Goal: Task Accomplishment & Management: Use online tool/utility

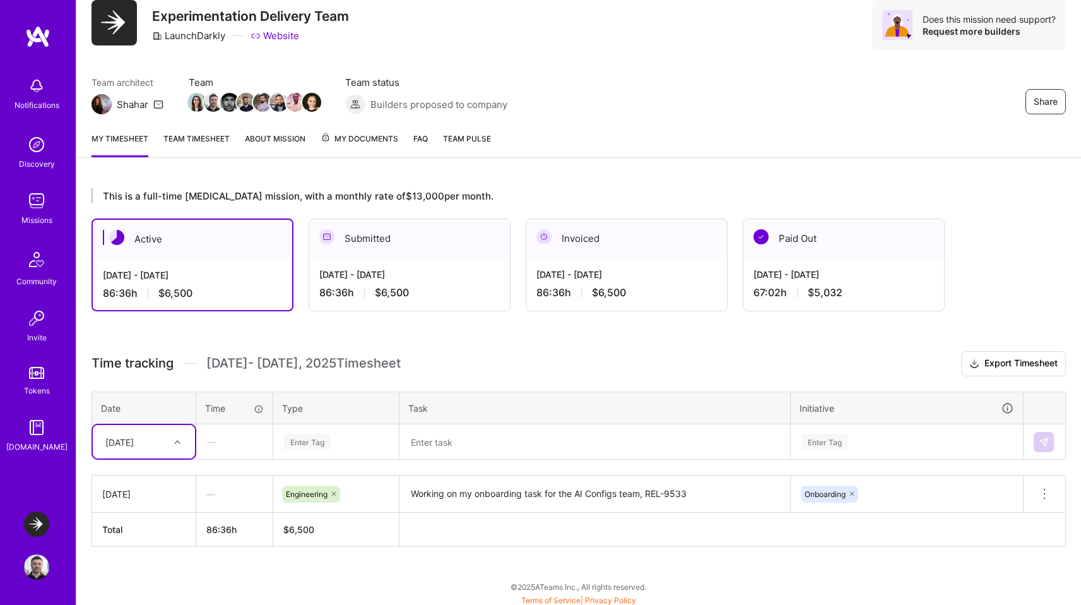
scroll to position [47, 0]
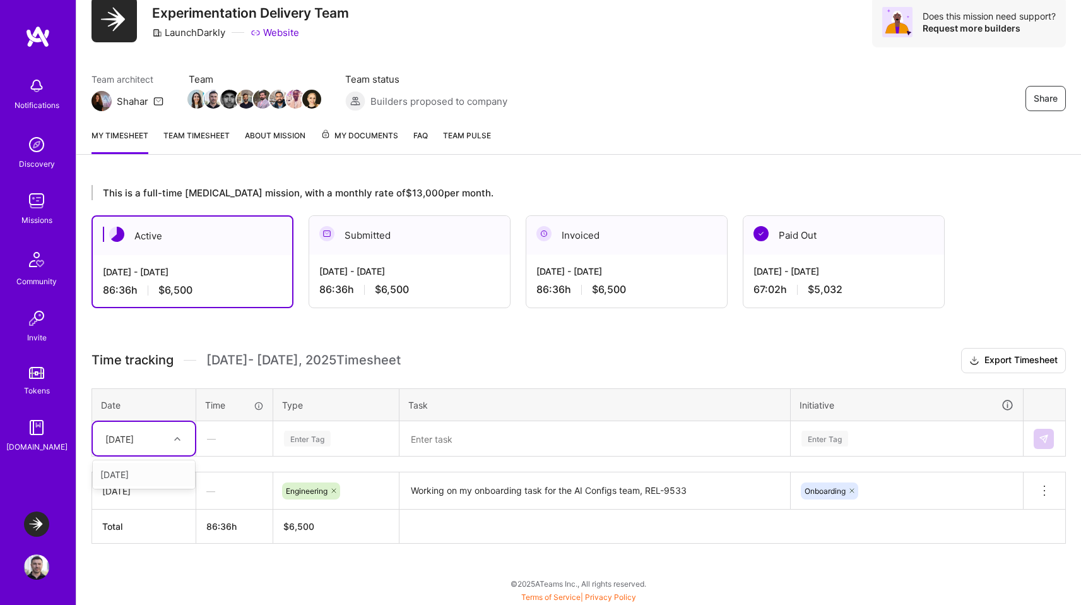
click at [181, 441] on div at bounding box center [179, 439] width 20 height 16
click at [158, 478] on div "[DATE]" at bounding box center [144, 474] width 102 height 23
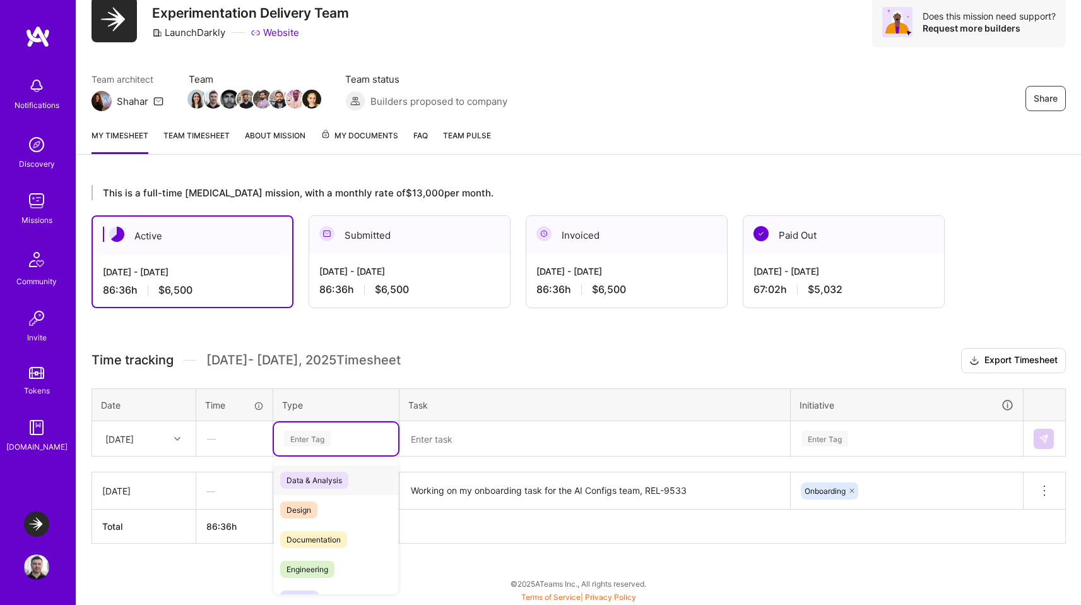
drag, startPoint x: 343, startPoint y: 443, endPoint x: 329, endPoint y: 445, distance: 14.7
click at [343, 443] on div "Enter Tag" at bounding box center [336, 439] width 107 height 16
click at [326, 566] on span "Engineering" at bounding box center [307, 569] width 54 height 17
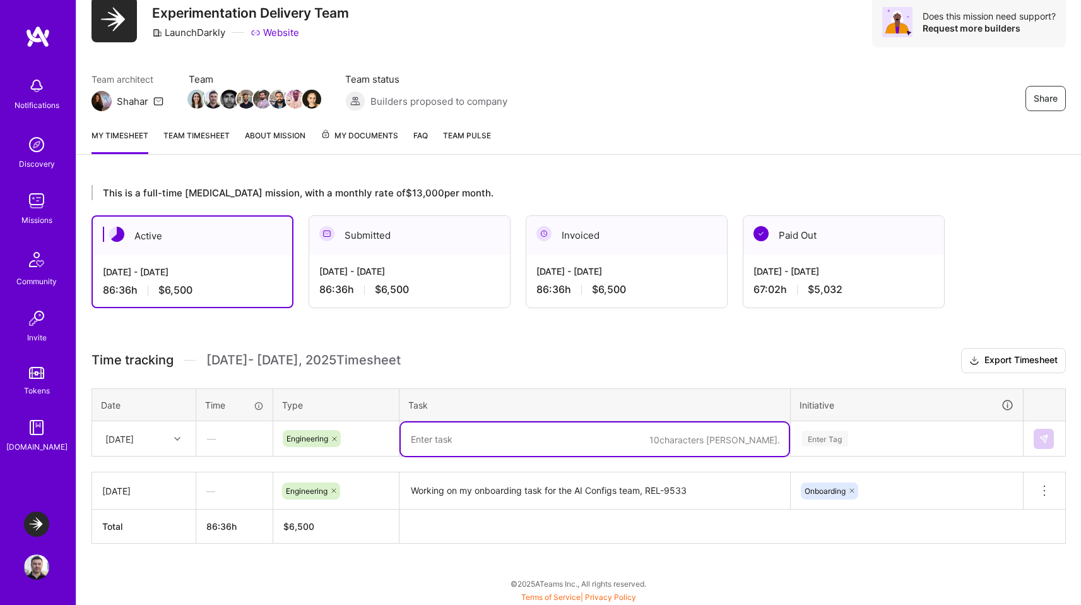
click at [454, 442] on textarea at bounding box center [595, 438] width 388 height 33
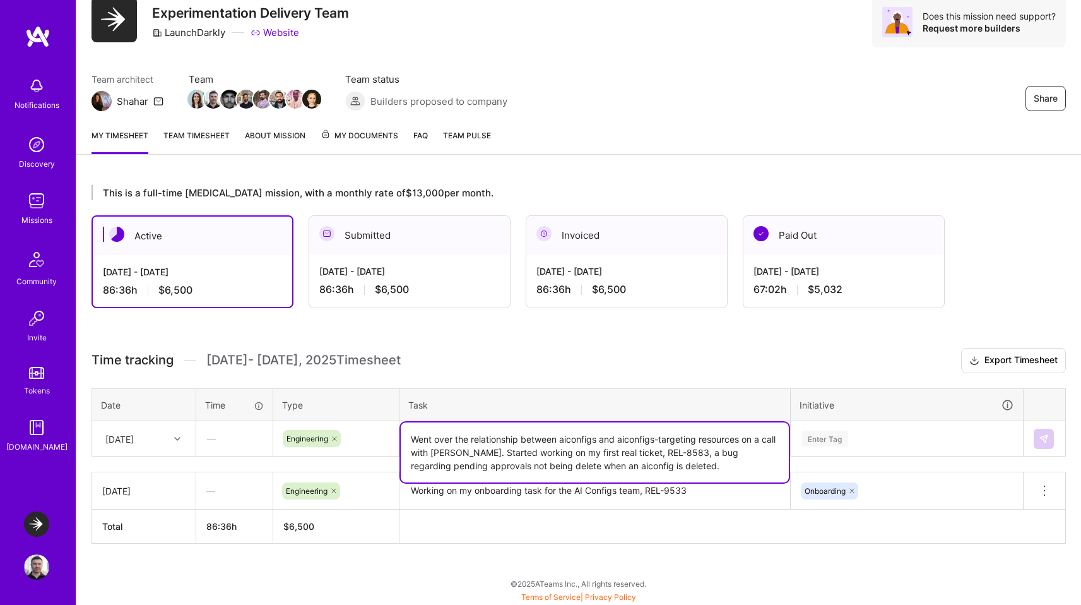
type textarea "Went over the relationship between aiconfigs and aiconfigs-targeting resources …"
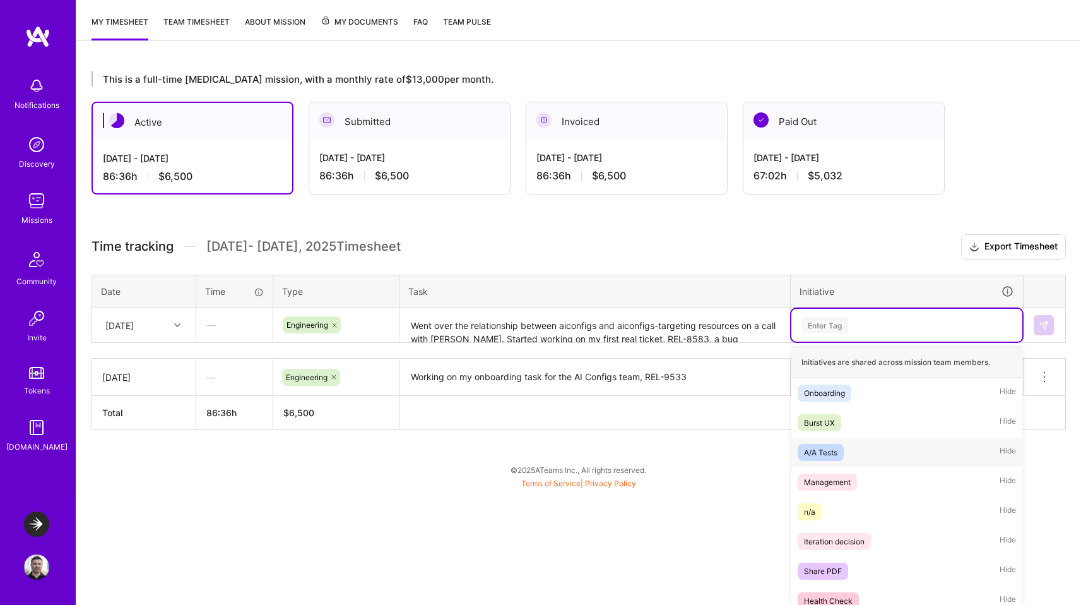
click at [828, 342] on div "option Onboarding, selected. option A/A Tests focused, 3 of 23. 23 results avai…" at bounding box center [907, 325] width 231 height 33
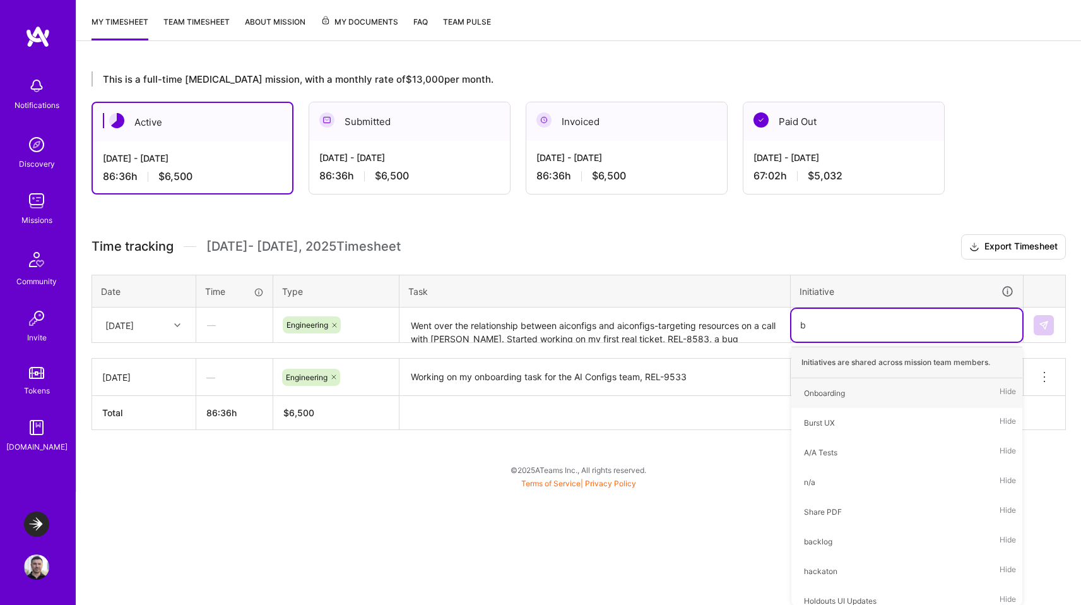
type input "bu"
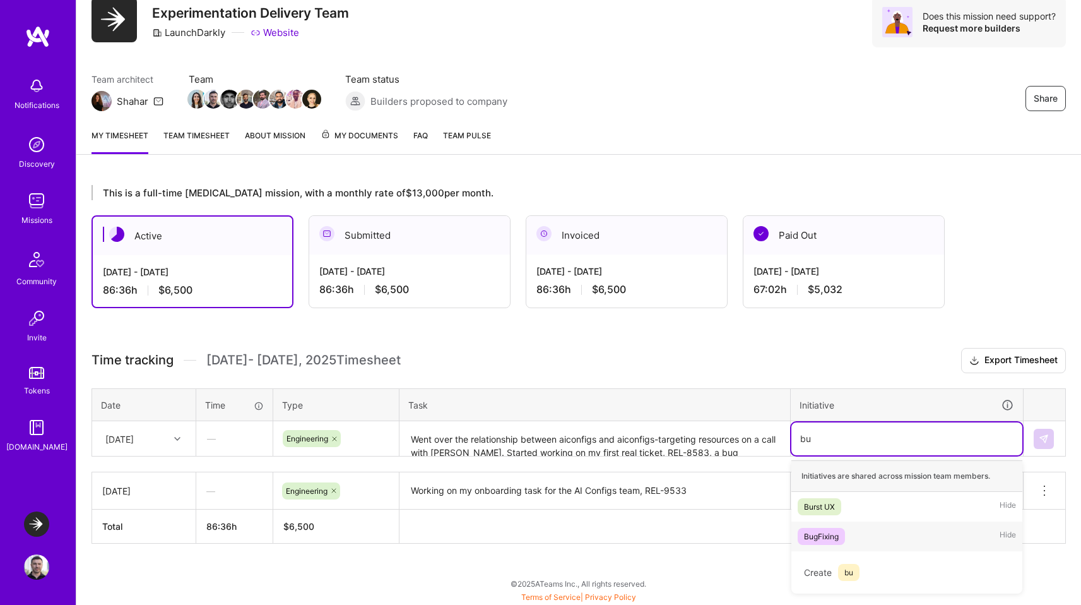
click at [812, 539] on div "BugFixing" at bounding box center [821, 536] width 35 height 13
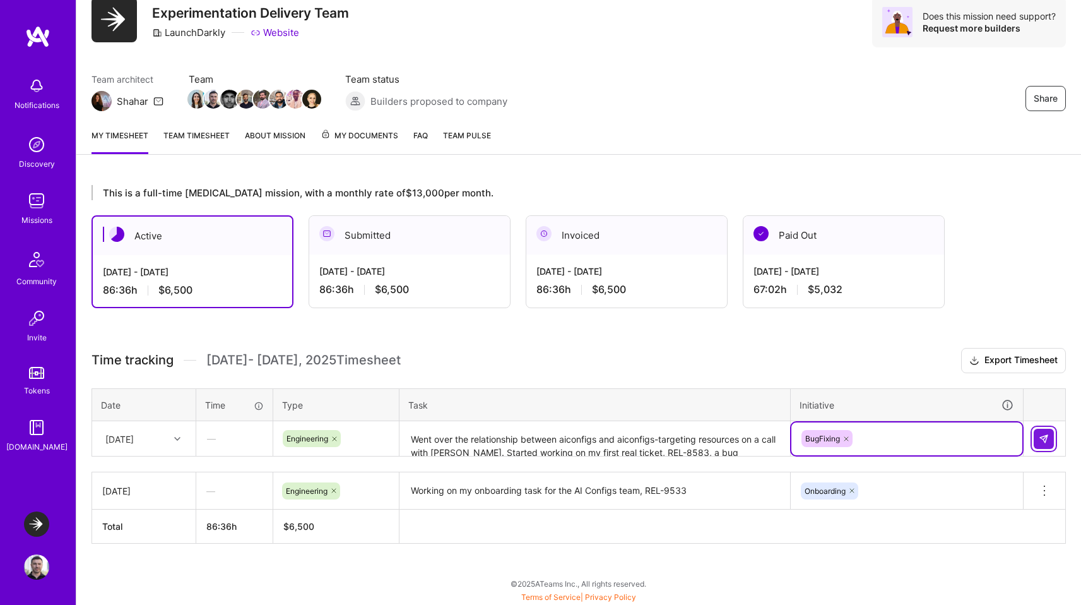
click at [1046, 437] on img at bounding box center [1044, 439] width 10 height 10
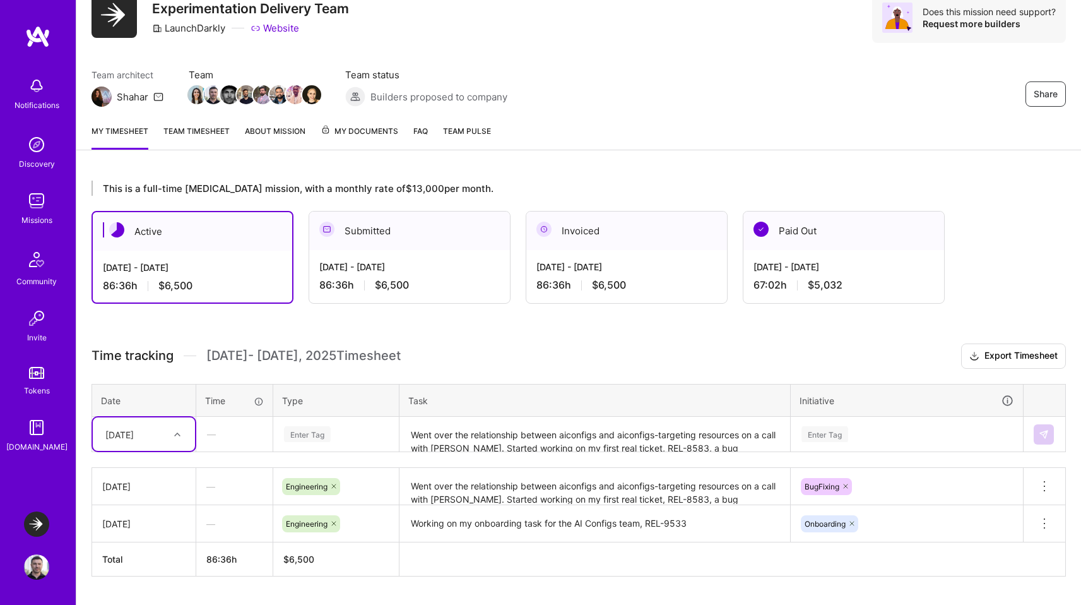
scroll to position [52, 0]
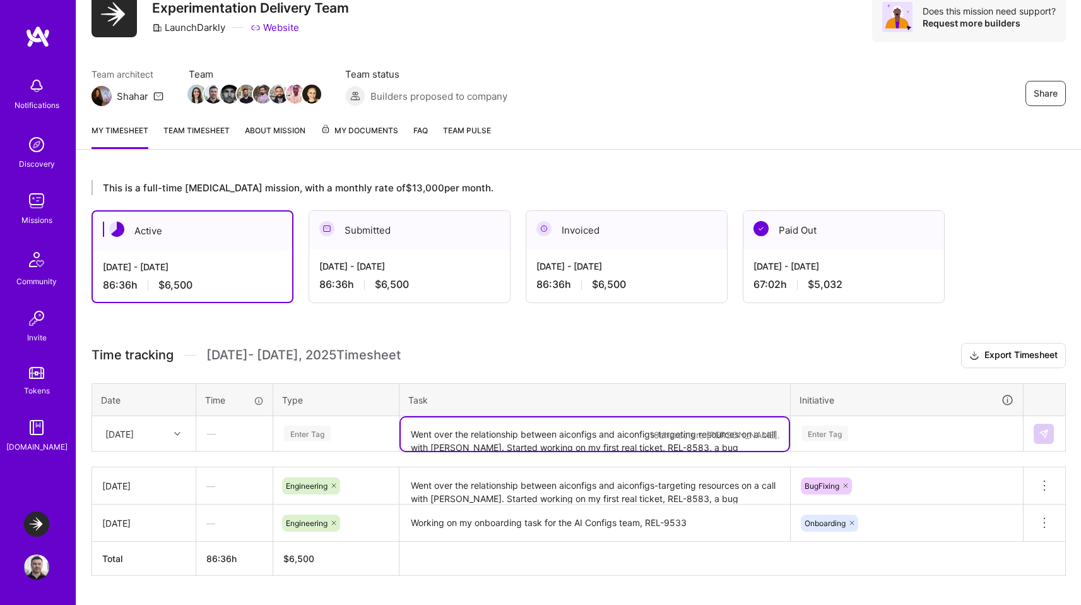
click at [462, 435] on textarea "Went over the relationship between aiconfigs and aiconfigs-targeting resources …" at bounding box center [595, 433] width 388 height 33
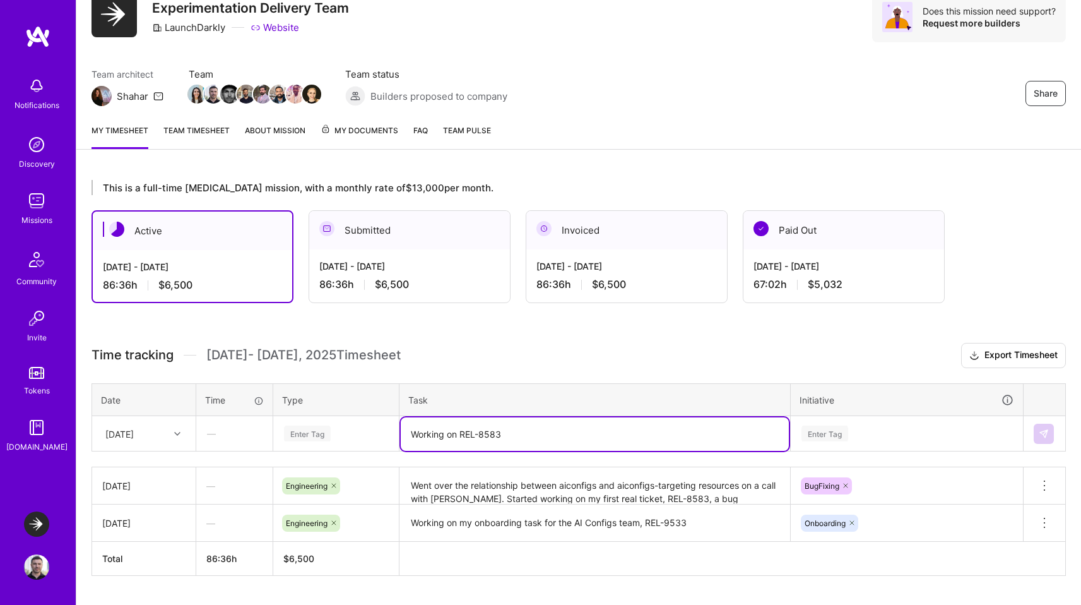
type textarea "Working on REL-8583"
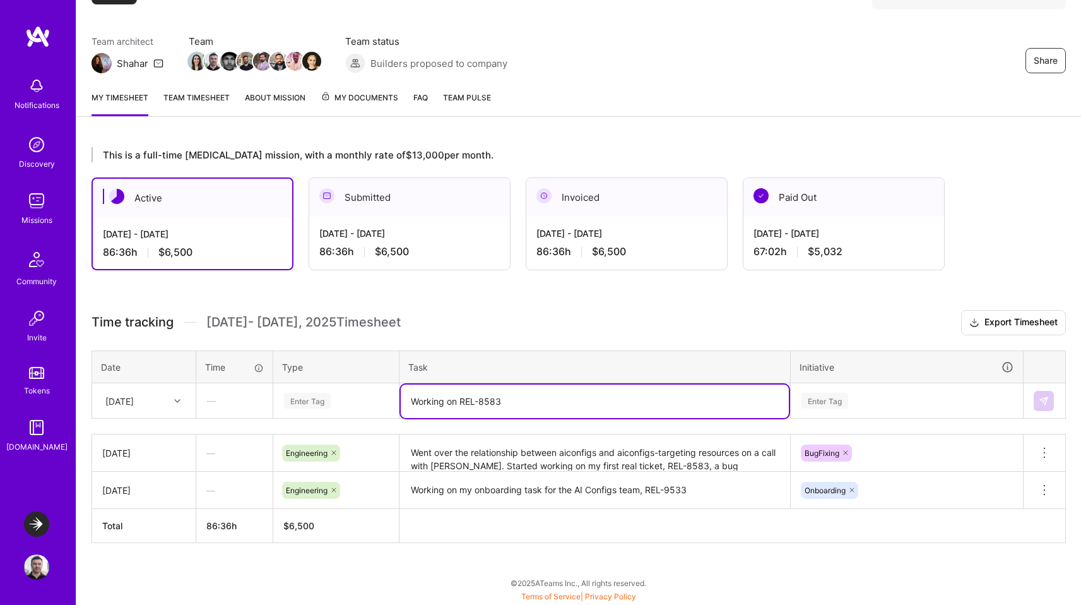
click at [824, 417] on div "Enter Tag" at bounding box center [907, 400] width 231 height 33
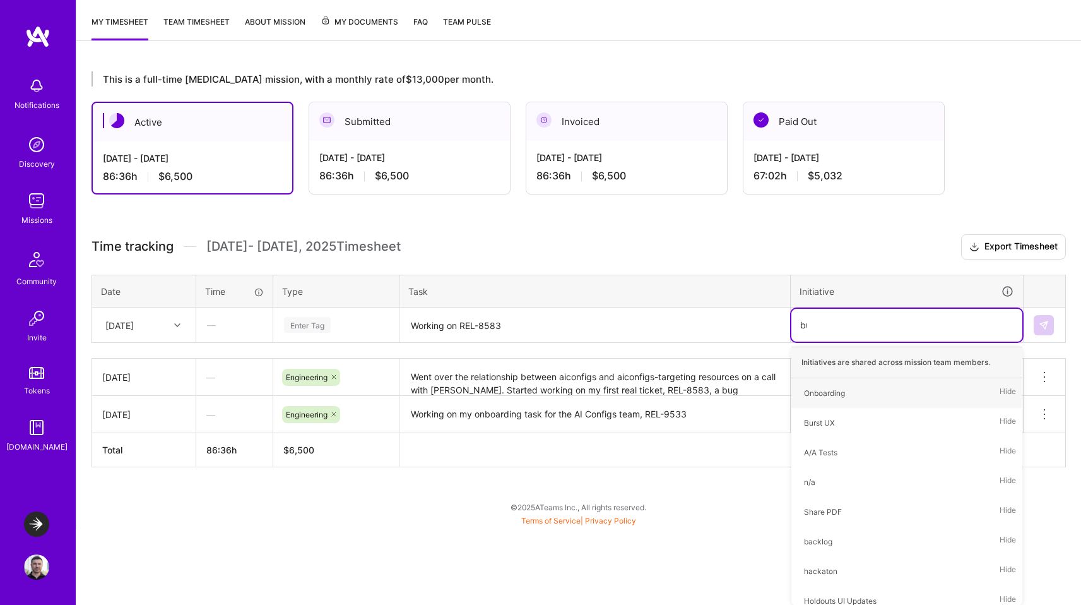
scroll to position [85, 0]
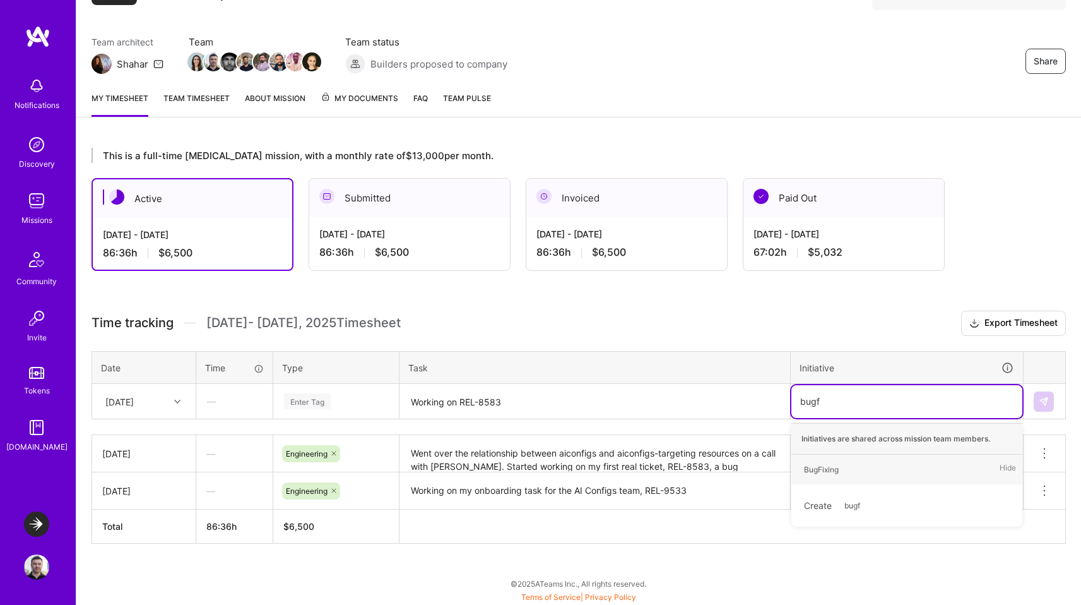
type input "bugfi"
click at [828, 472] on div "BugFixing" at bounding box center [821, 469] width 35 height 13
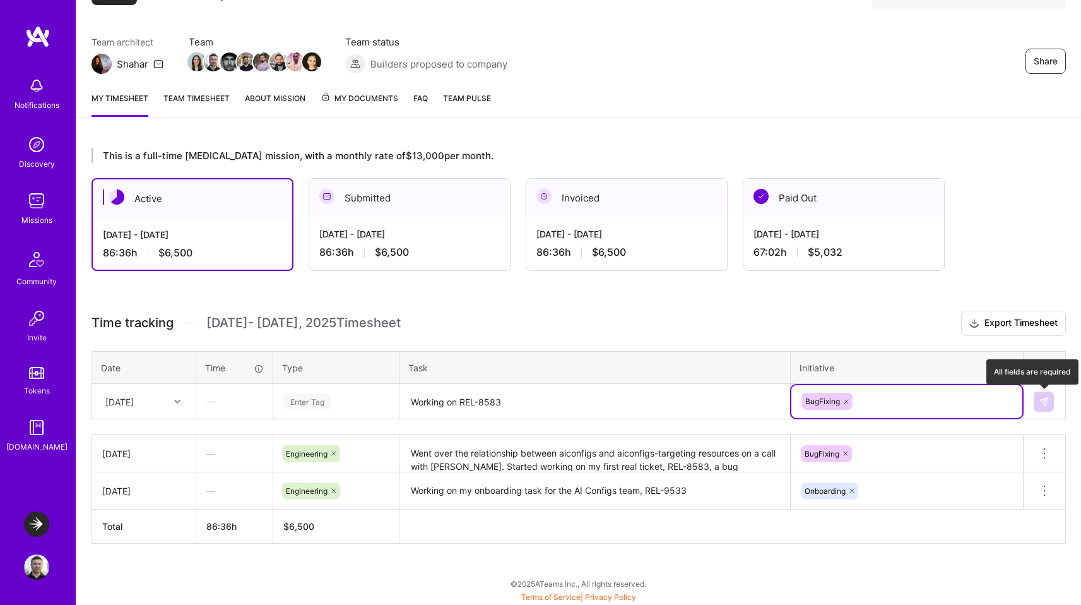
click at [1045, 405] on button at bounding box center [1044, 401] width 20 height 20
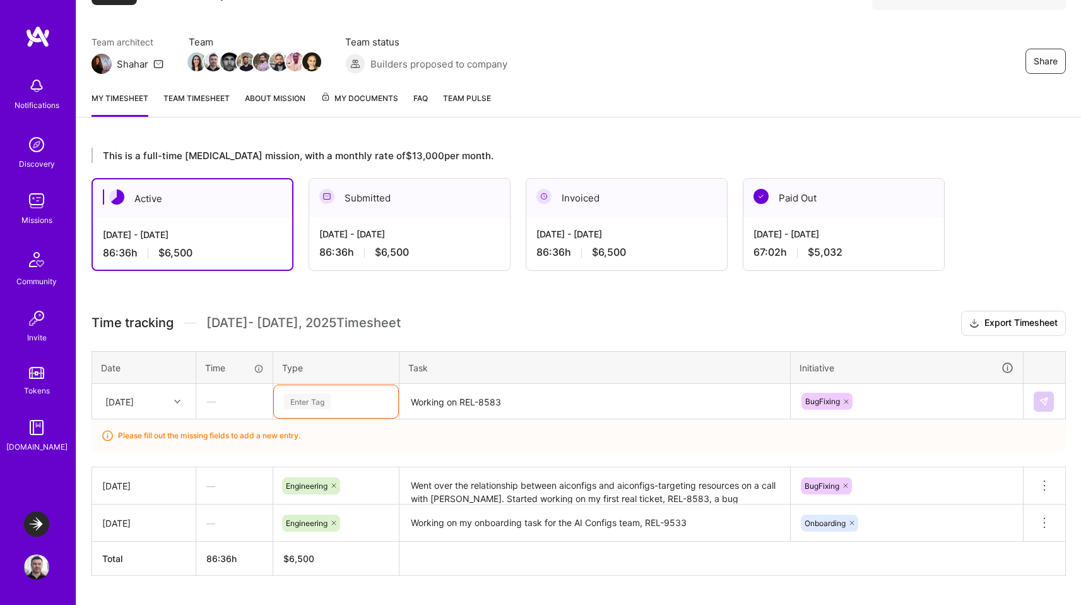
scroll to position [97, 0]
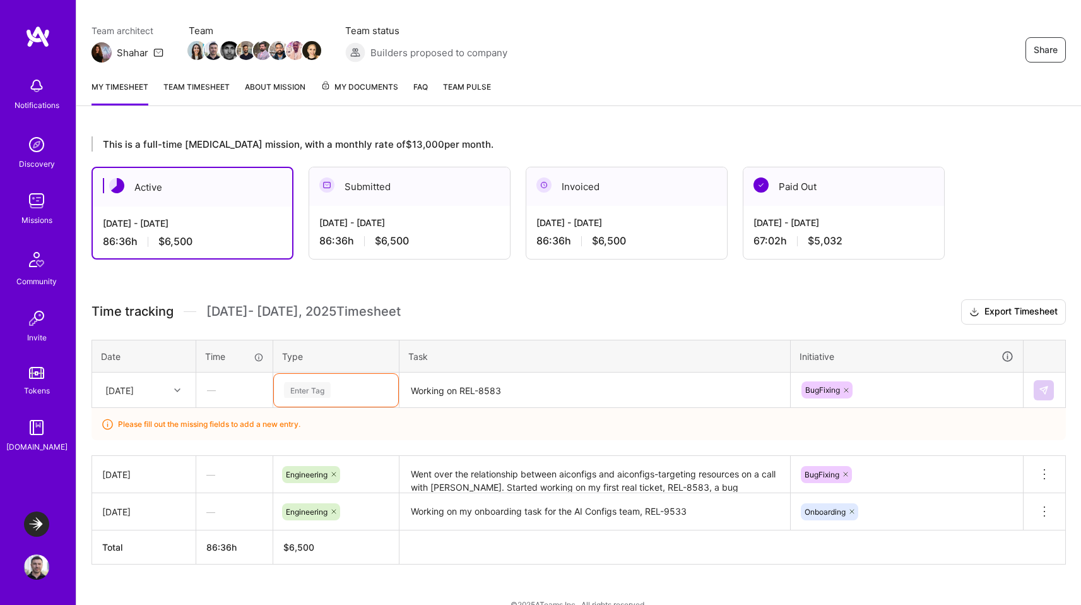
click at [316, 401] on div "Enter Tag" at bounding box center [336, 390] width 124 height 33
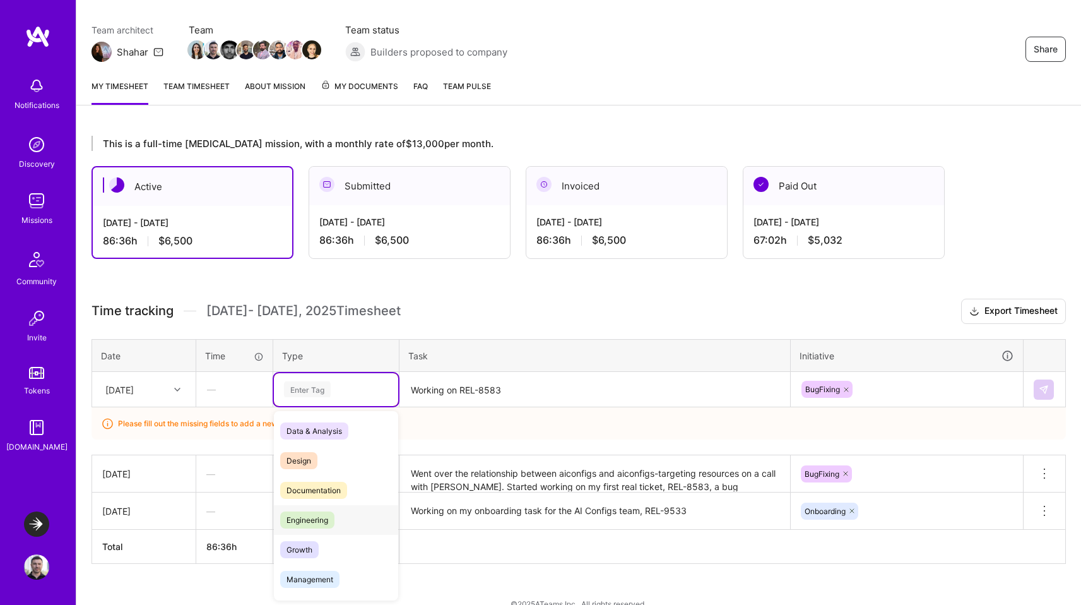
click at [315, 513] on span "Engineering" at bounding box center [307, 519] width 54 height 17
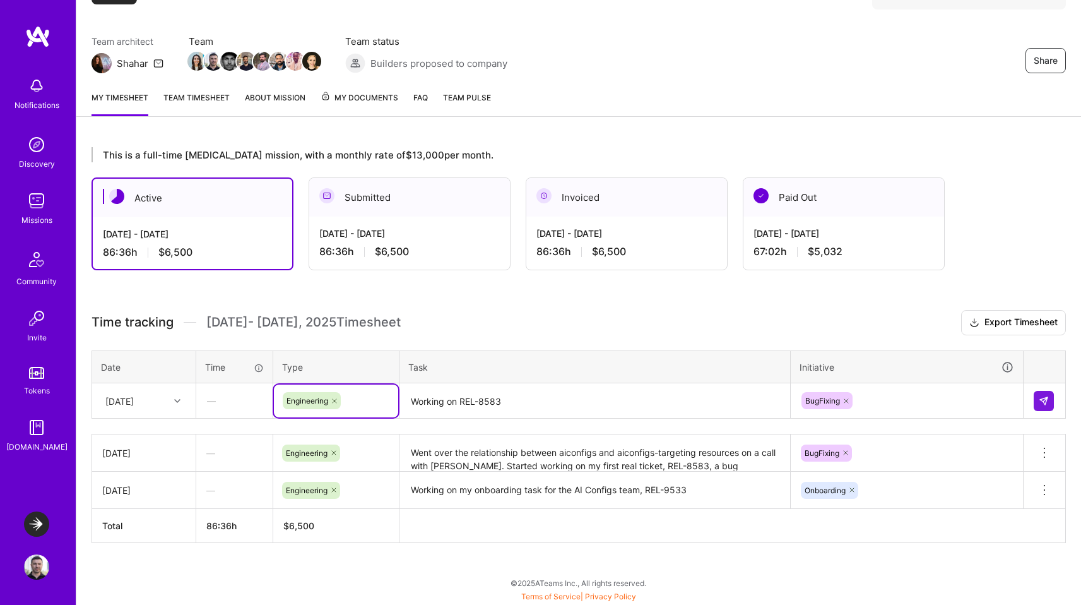
scroll to position [85, 0]
click at [1047, 396] on img at bounding box center [1044, 401] width 10 height 10
